Goal: Task Accomplishment & Management: Manage account settings

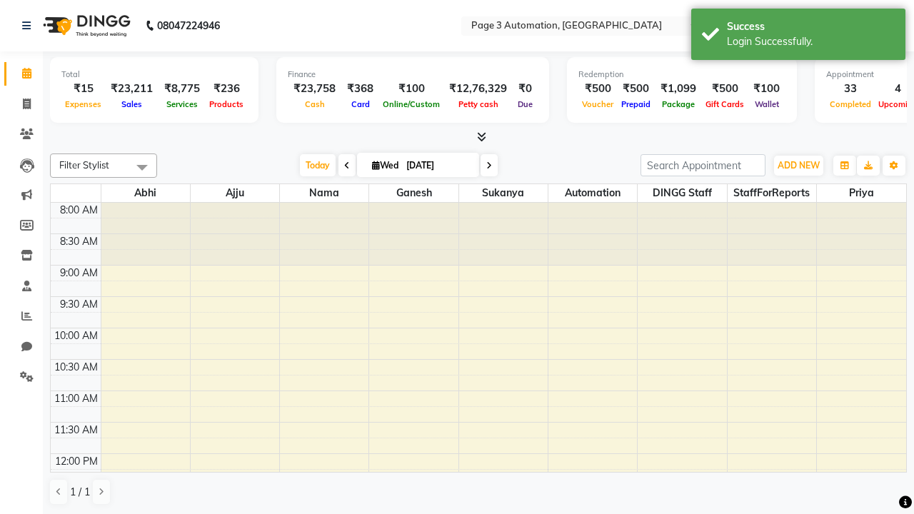
select select "en"
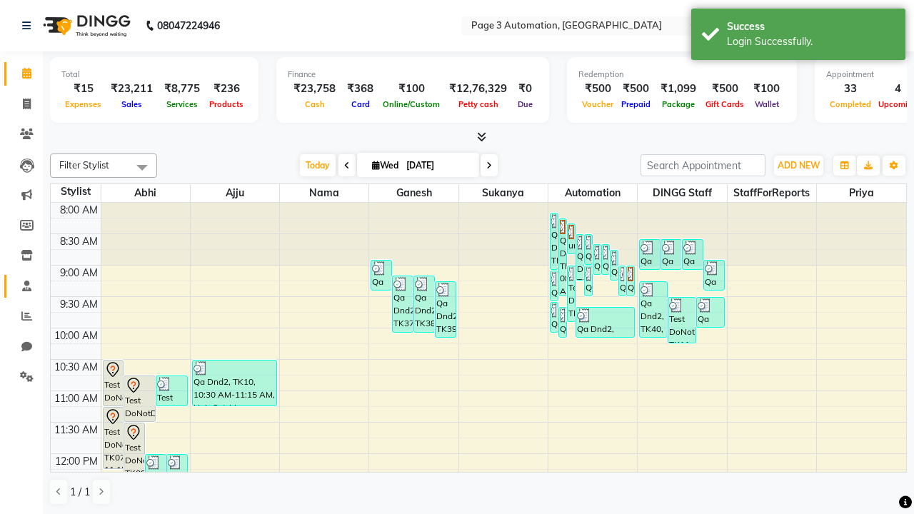
click at [21, 286] on span at bounding box center [26, 286] width 25 height 16
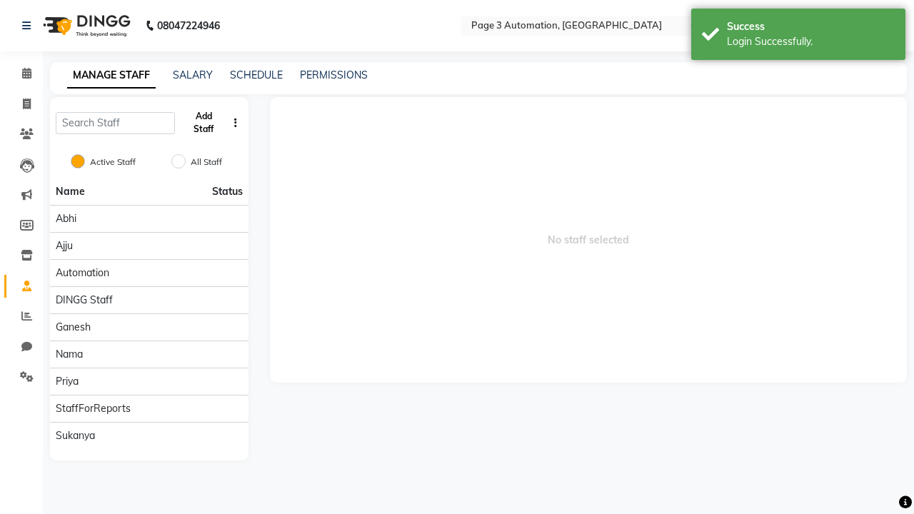
click at [204, 123] on button "Add Staff" at bounding box center [204, 122] width 46 height 37
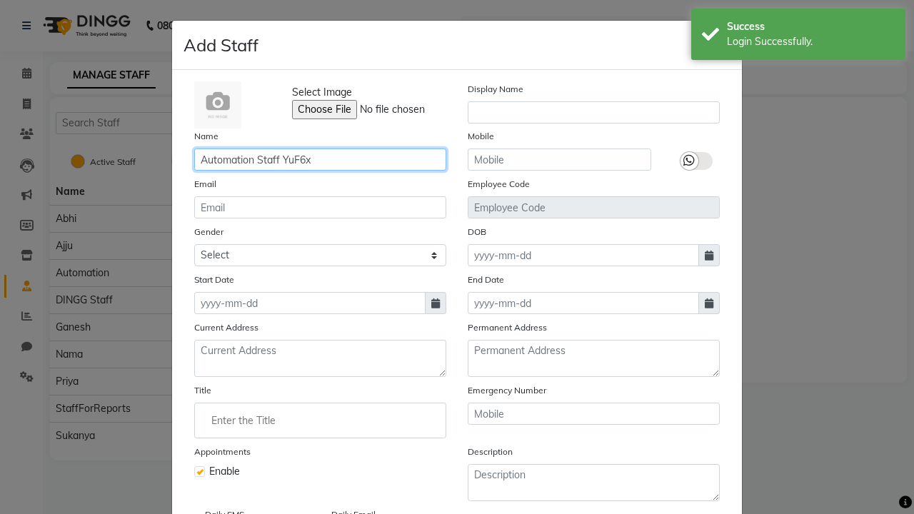
type input "Automation Staff YuF6x"
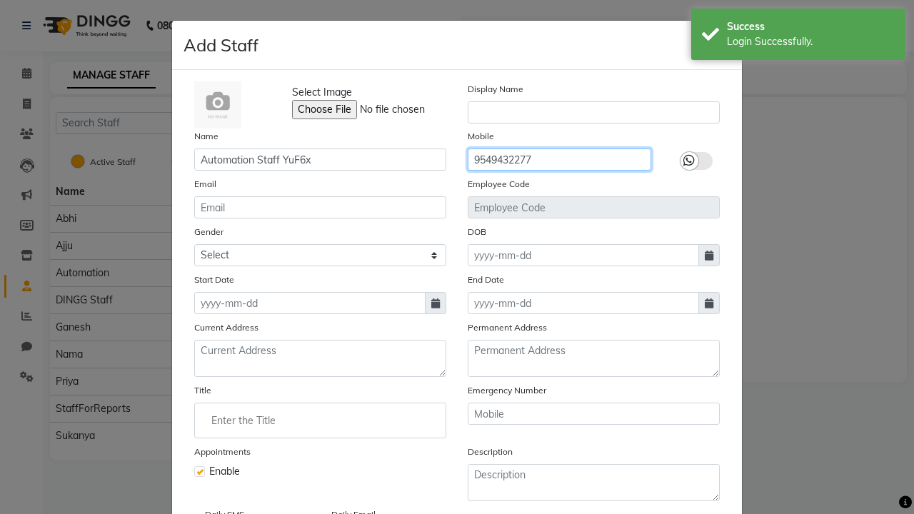
type input "9549432277"
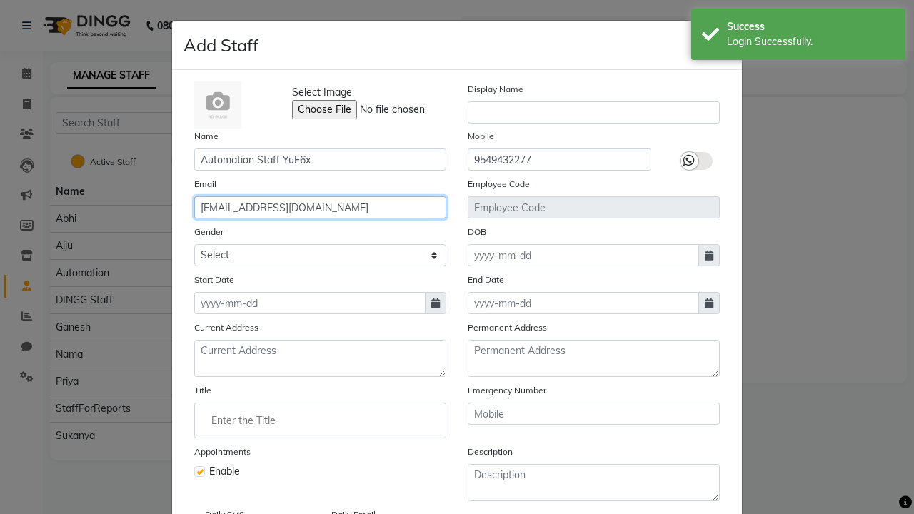
type input "chanel_johnson72@hotmail.com"
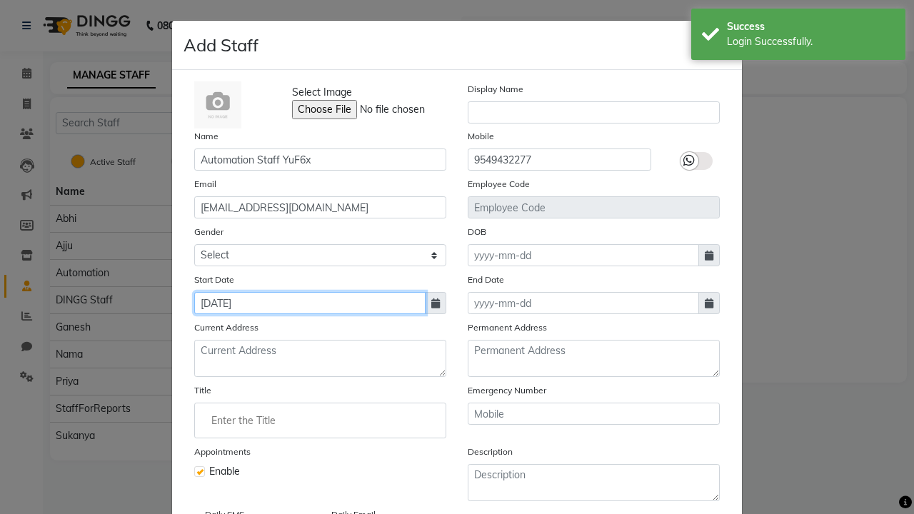
type input "Sep 03, 2025"
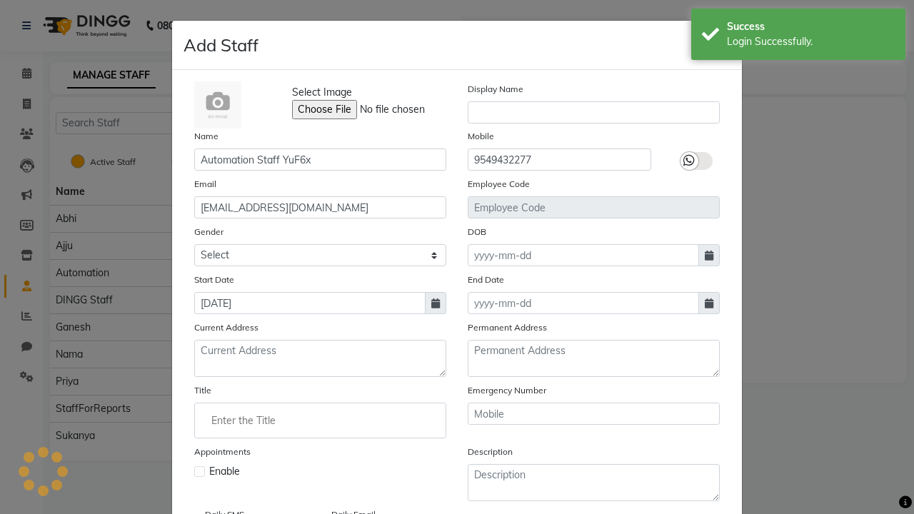
checkbox input "false"
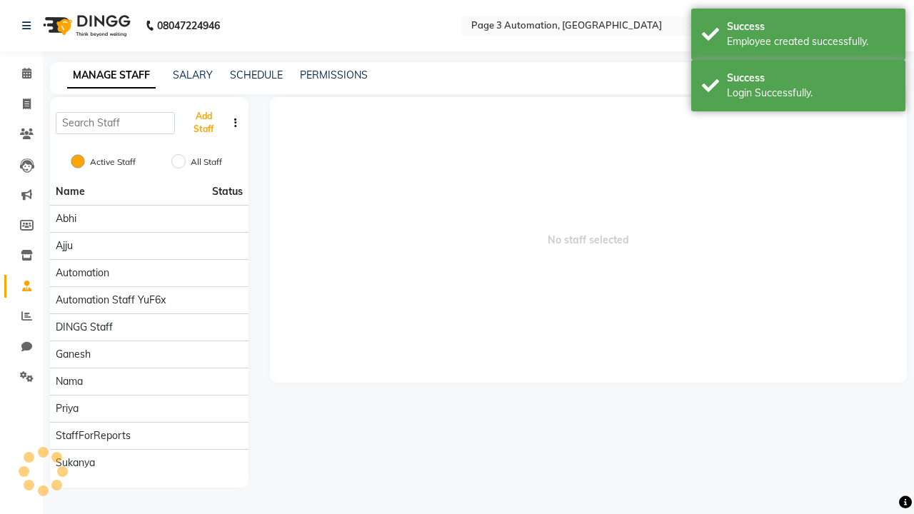
scroll to position [116, 0]
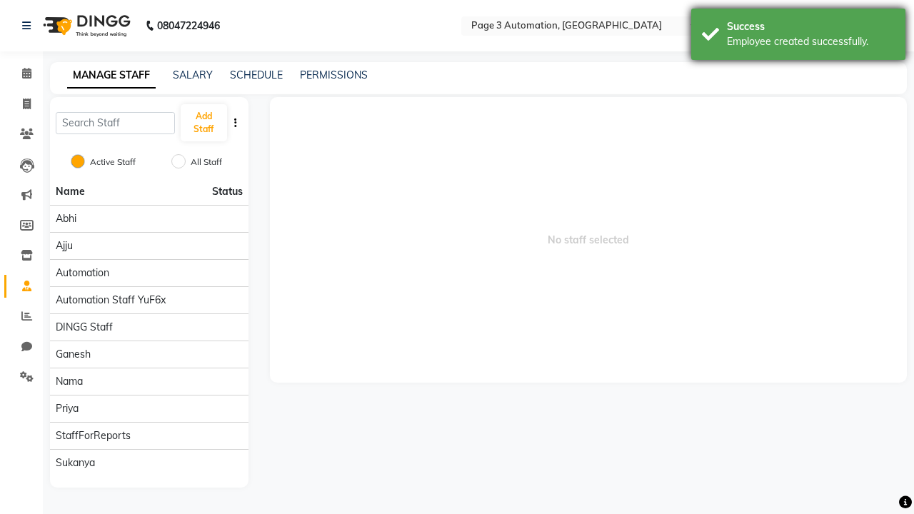
click at [798, 36] on div "Employee created successfully." at bounding box center [811, 41] width 168 height 15
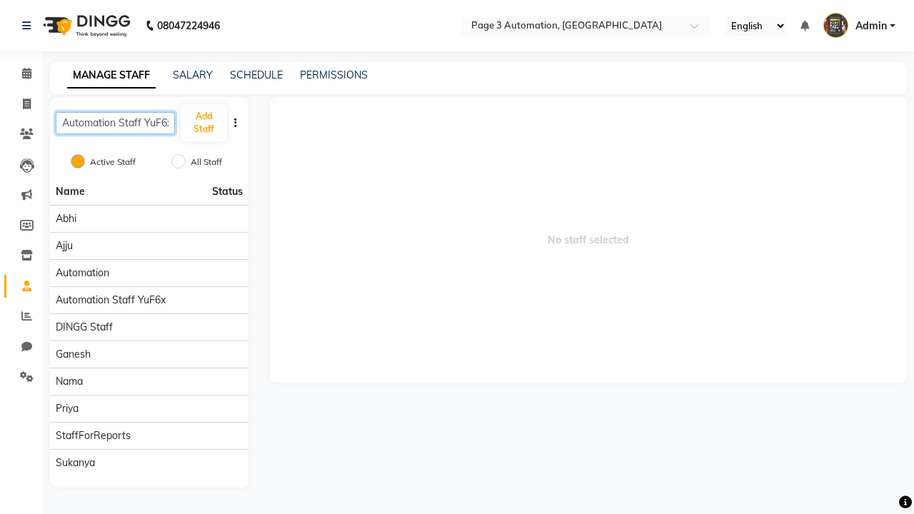
scroll to position [0, 4]
type input "Automation Staff YuF6x"
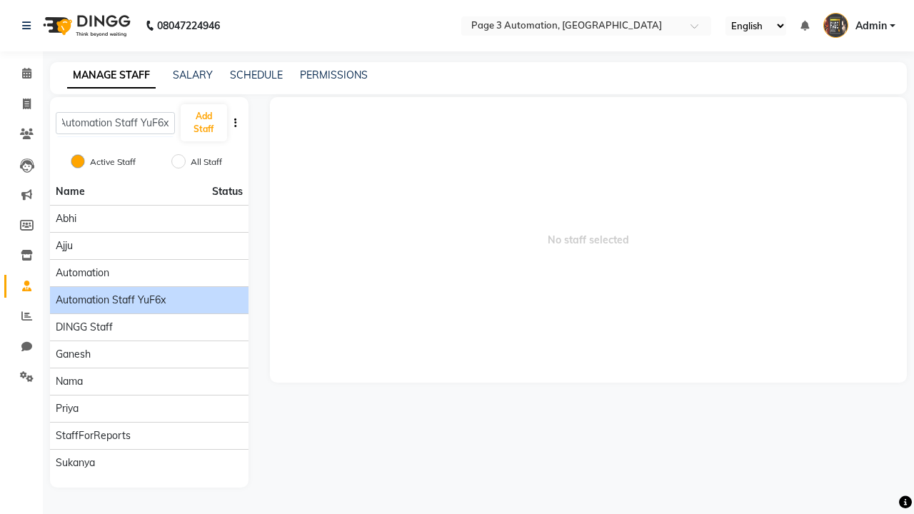
click at [149, 293] on span "Automation Staff YuF6x" at bounding box center [111, 300] width 110 height 15
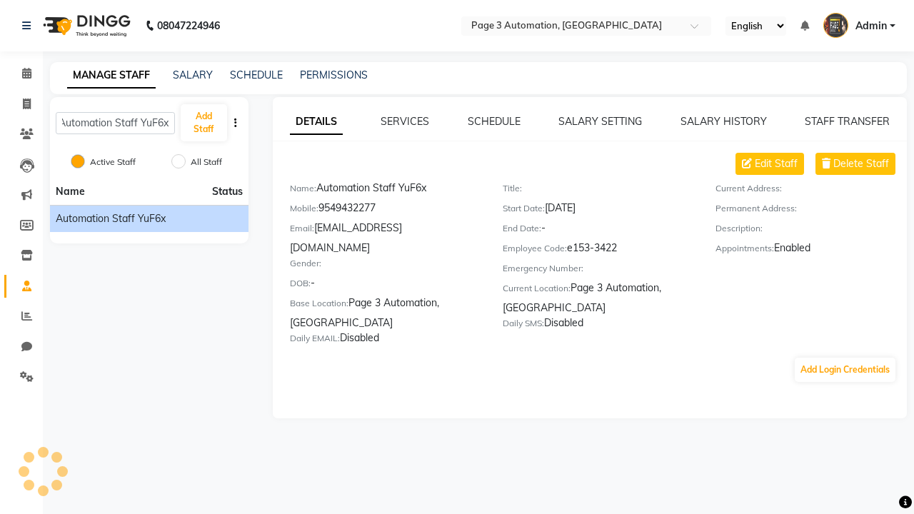
scroll to position [0, 0]
click at [845, 358] on button "Add Login Credentials" at bounding box center [845, 370] width 101 height 24
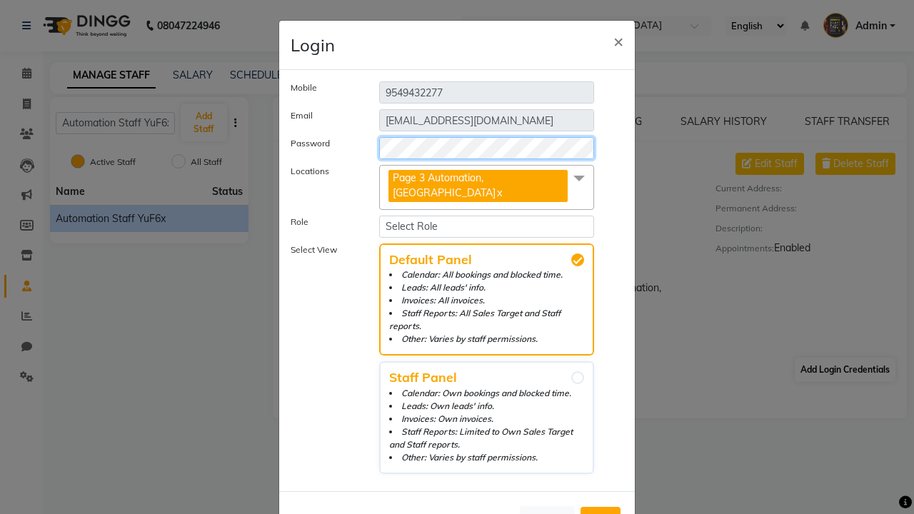
select select "4595"
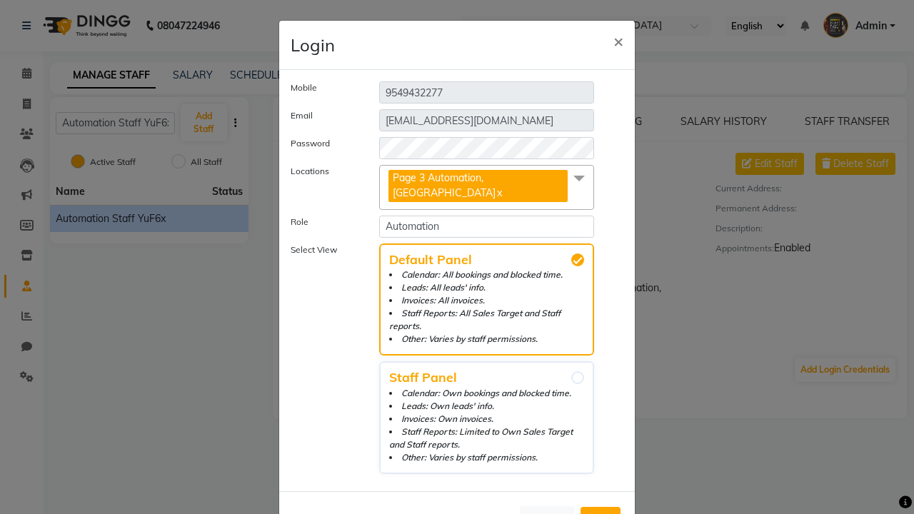
click at [601, 513] on span "Add" at bounding box center [600, 520] width 23 height 14
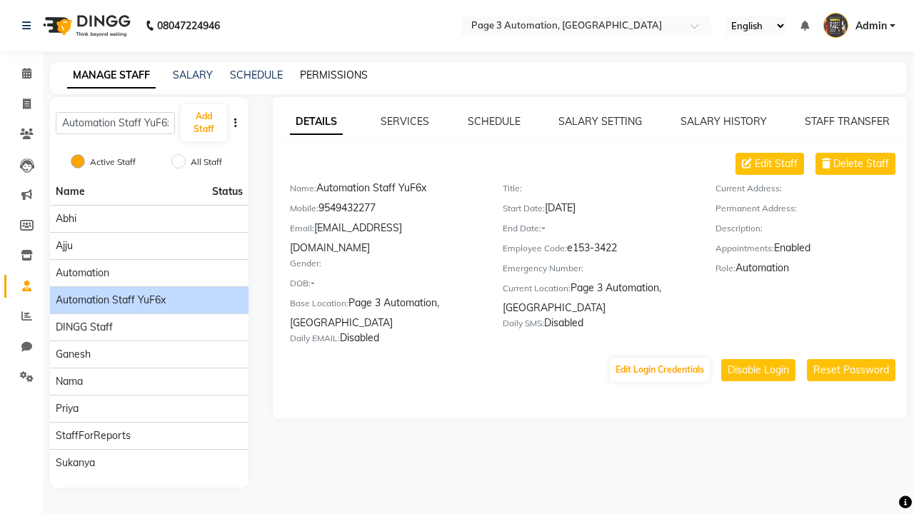
click at [330, 75] on link "PERMISSIONS" at bounding box center [334, 75] width 68 height 13
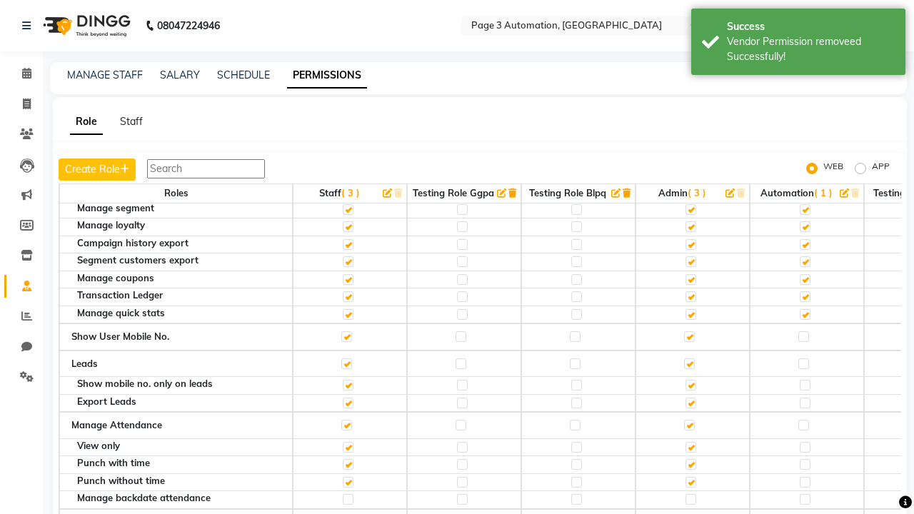
click at [803, 176] on label at bounding box center [803, 170] width 11 height 11
click at [803, 175] on input "checkbox" at bounding box center [802, 170] width 9 height 9
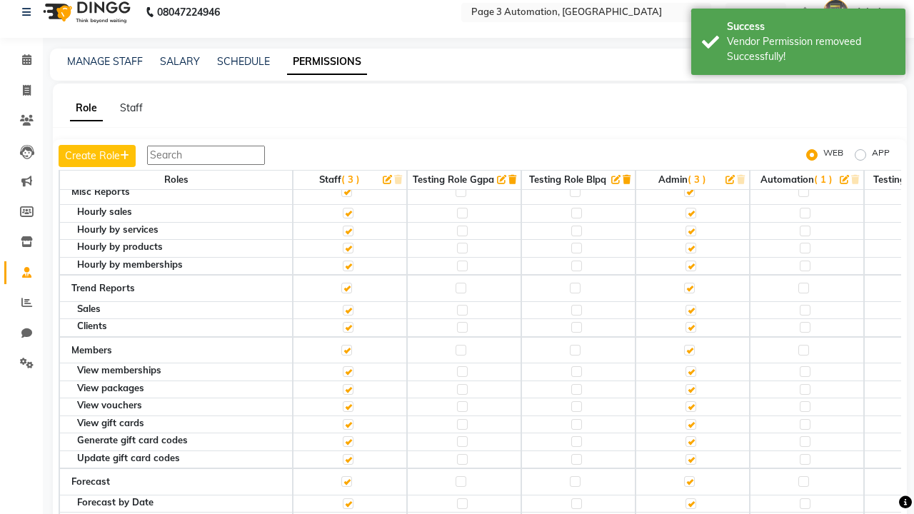
scroll to position [0, 0]
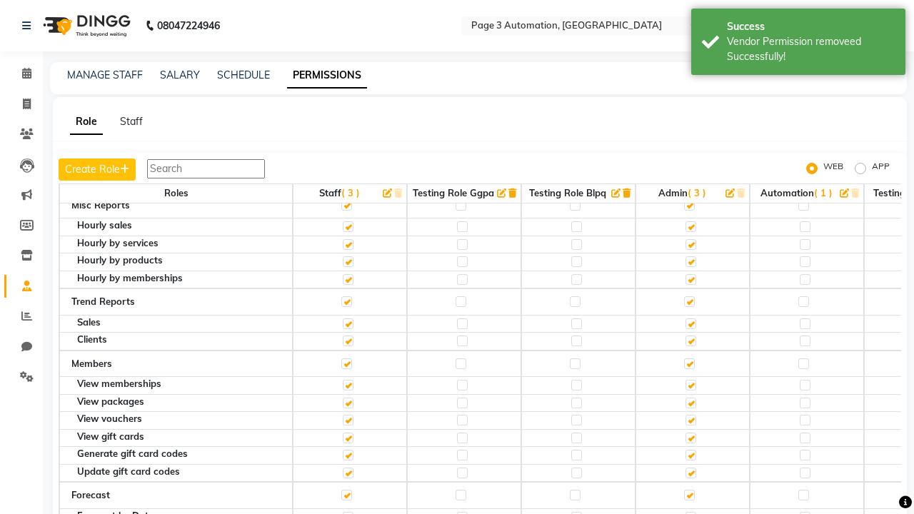
click at [859, 26] on span "Admin" at bounding box center [870, 26] width 31 height 15
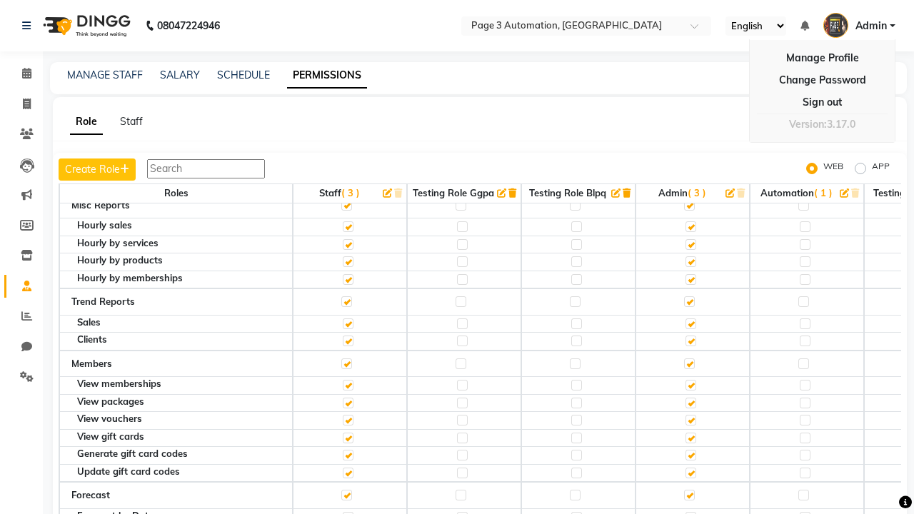
scroll to position [14, 0]
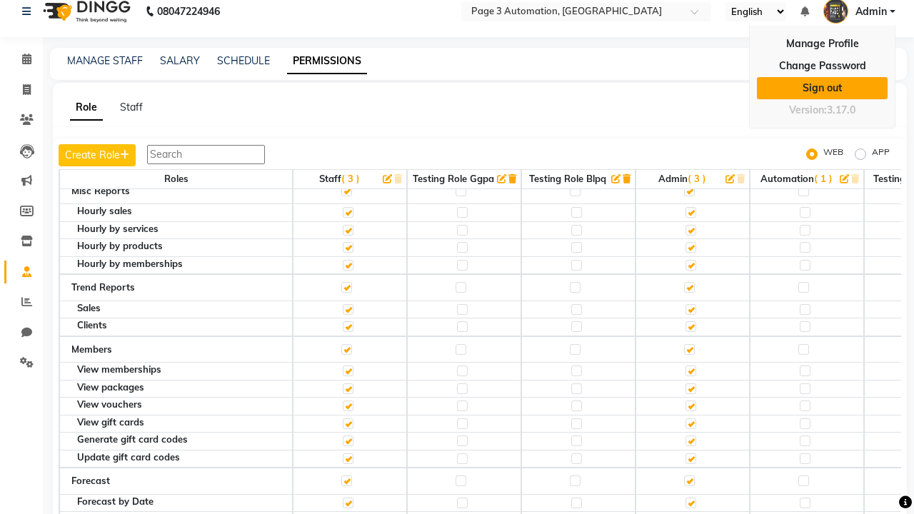
click at [822, 88] on link "Sign out" at bounding box center [822, 88] width 131 height 22
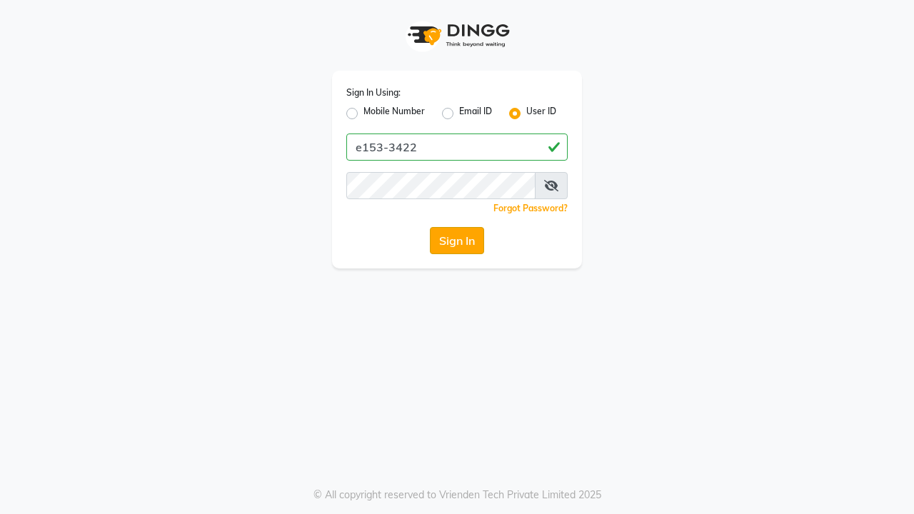
click at [457, 241] on button "Sign In" at bounding box center [457, 240] width 54 height 27
